Goal: Find specific page/section: Find specific page/section

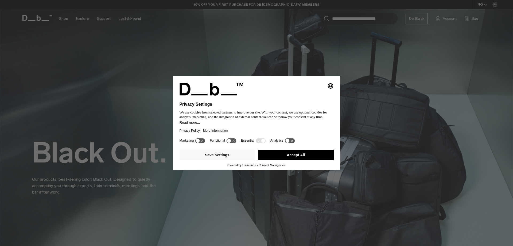
click at [305, 158] on button "Accept All" at bounding box center [296, 154] width 76 height 11
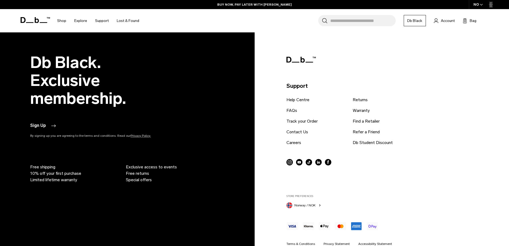
scroll to position [1607, 0]
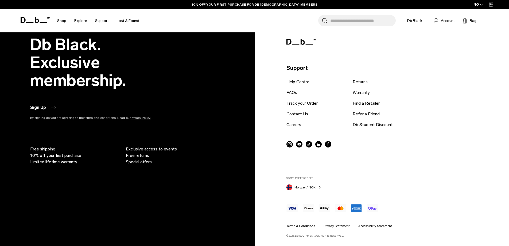
click at [302, 114] on link "Contact Us" at bounding box center [297, 114] width 22 height 6
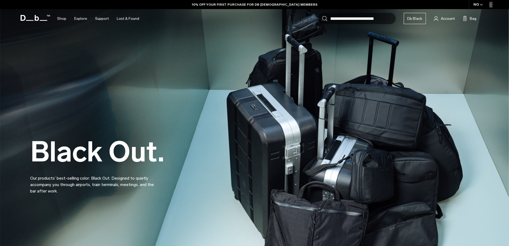
scroll to position [1636, 0]
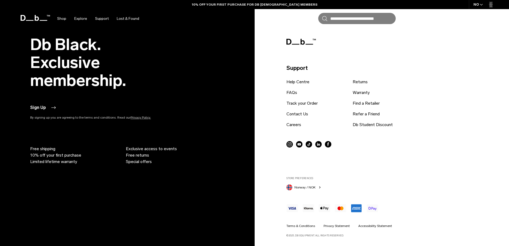
click at [287, 145] on icon at bounding box center [289, 144] width 6 height 6
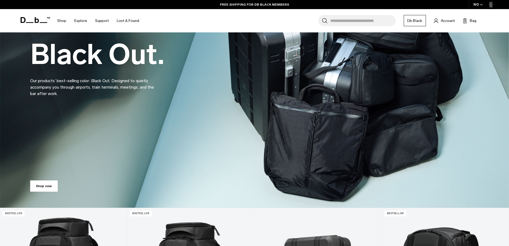
scroll to position [0, 0]
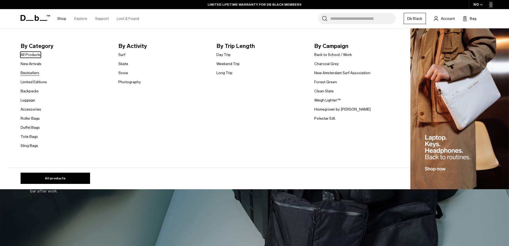
click at [34, 73] on link "Bestsellers" at bounding box center [30, 73] width 19 height 6
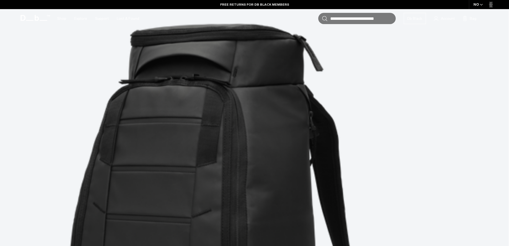
scroll to position [852, 0]
